Goal: Check status

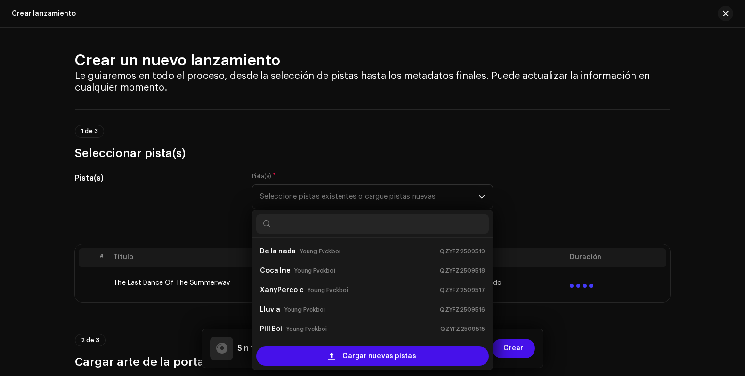
scroll to position [16, 0]
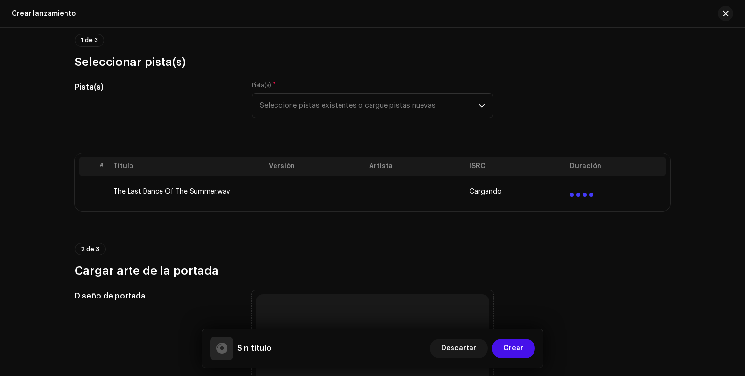
scroll to position [0, 0]
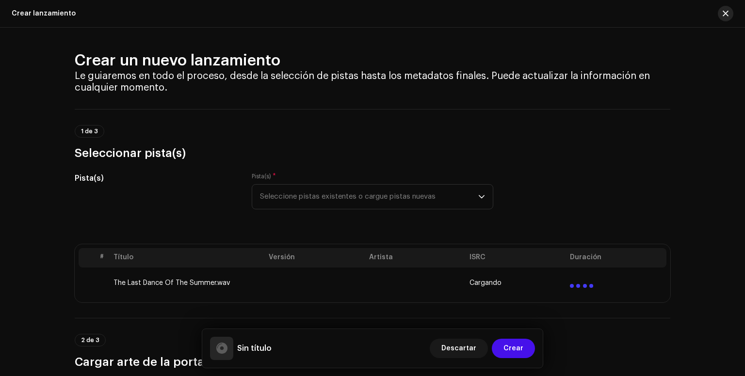
click at [730, 18] on button "button" at bounding box center [726, 14] width 16 height 16
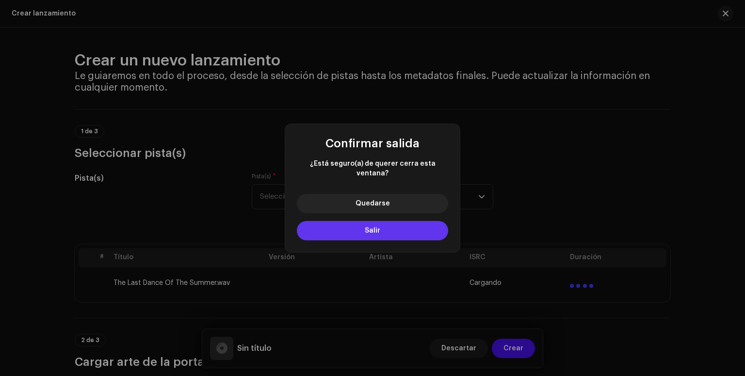
click at [362, 222] on button "Salir" at bounding box center [372, 230] width 151 height 19
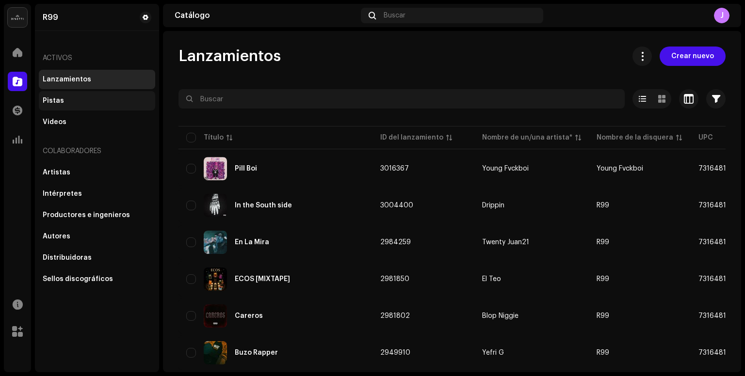
click at [66, 101] on div "Pistas" at bounding box center [97, 101] width 109 height 8
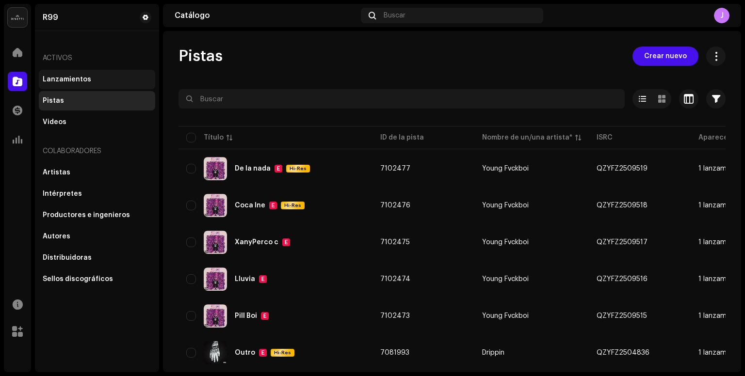
click at [54, 79] on div "Lanzamientos" at bounding box center [67, 80] width 49 height 8
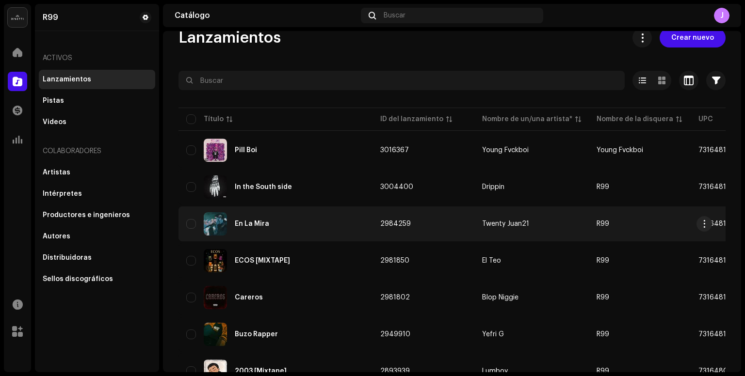
scroll to position [19, 0]
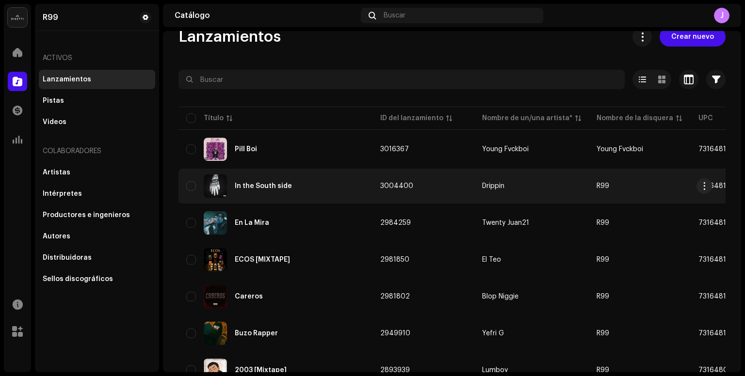
click at [328, 198] on td "In the South side" at bounding box center [276, 186] width 194 height 35
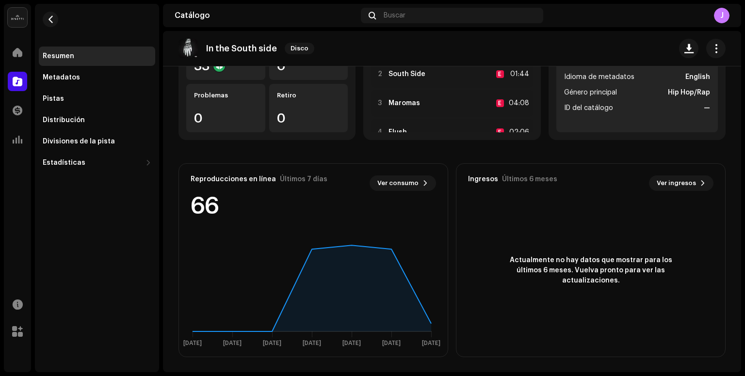
scroll to position [144, 0]
click at [405, 182] on span "Ver consumo" at bounding box center [397, 182] width 41 height 19
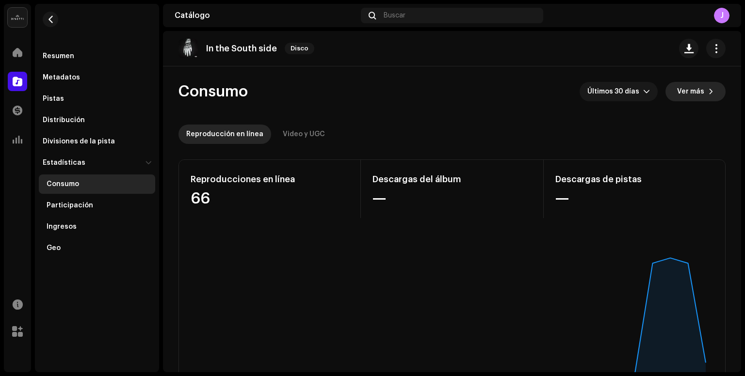
click at [689, 88] on span "Ver más" at bounding box center [690, 91] width 27 height 19
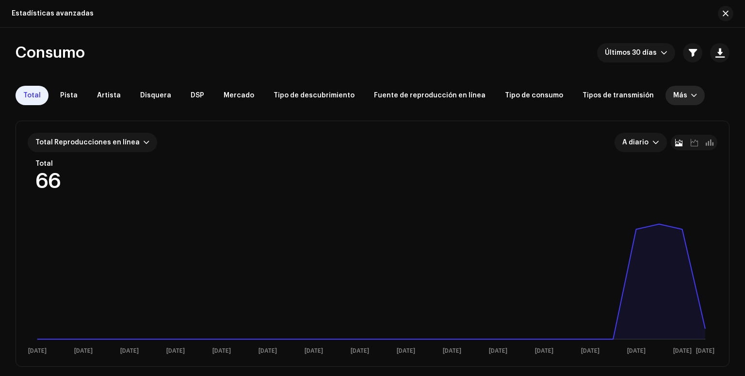
click at [691, 98] on div at bounding box center [694, 96] width 6 height 8
click at [727, 15] on span "button" at bounding box center [726, 14] width 6 height 8
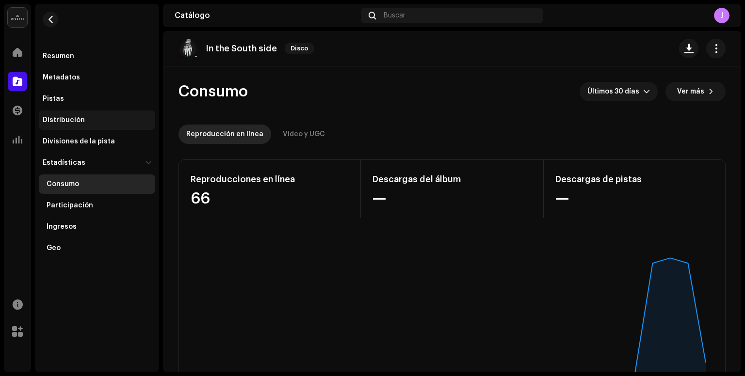
click at [50, 120] on div "Distribución" at bounding box center [64, 120] width 42 height 8
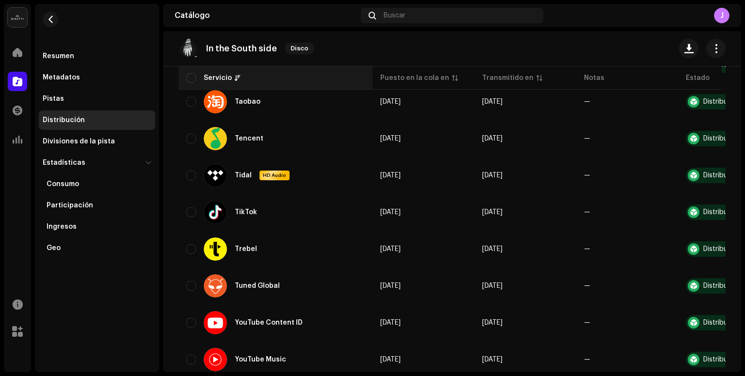
scroll to position [1095, 0]
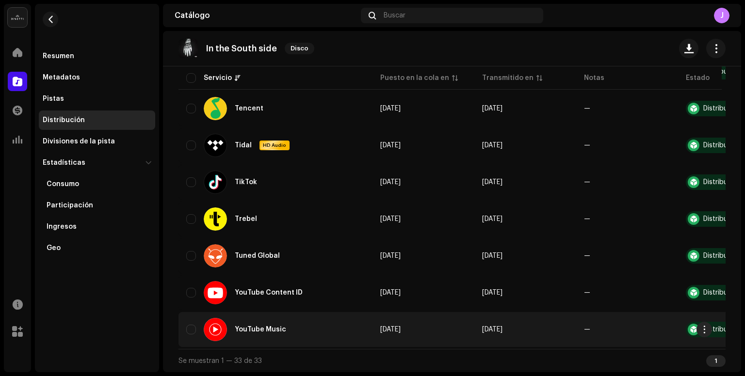
click at [320, 318] on div "YouTube Music" at bounding box center [275, 329] width 179 height 23
click at [282, 331] on div "YouTube Music" at bounding box center [249, 329] width 90 height 23
click at [713, 326] on div "Distribuída" at bounding box center [720, 329] width 34 height 7
click at [711, 327] on button "button" at bounding box center [705, 330] width 16 height 16
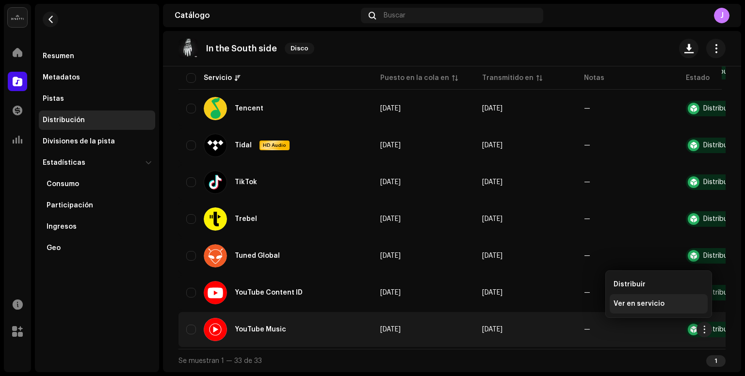
click at [668, 304] on div "Ver en servicio" at bounding box center [659, 304] width 90 height 8
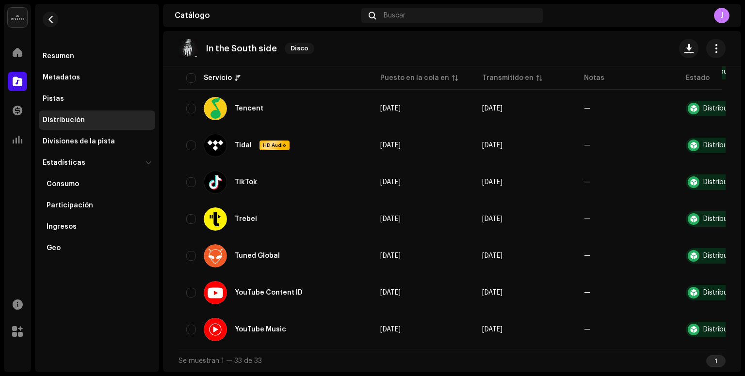
click at [90, 312] on div "Resumen Metadatos Pistas Distribución Divisiones de la pista Estadísticas Consu…" at bounding box center [97, 188] width 124 height 369
click at [15, 57] on div at bounding box center [17, 52] width 19 height 19
